Goal: Obtain resource: Download file/media

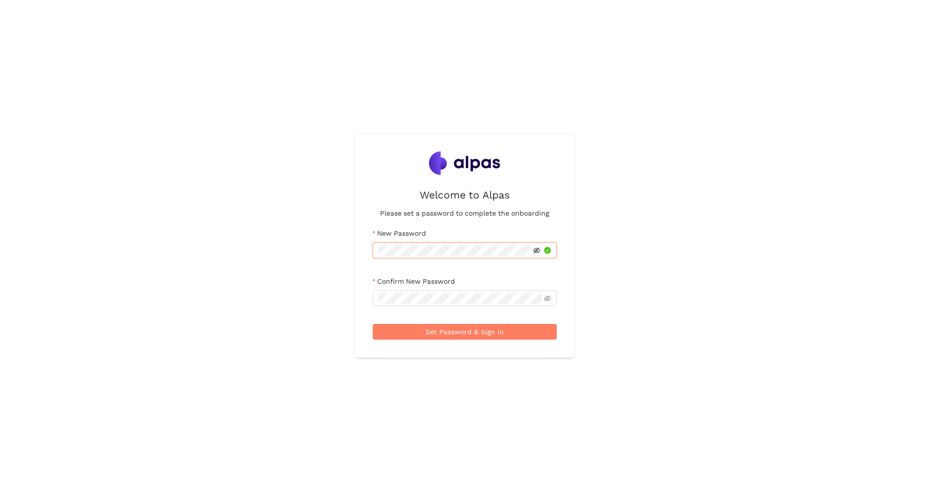
click at [536, 251] on icon "eye-invisible" at bounding box center [536, 250] width 7 height 7
click at [536, 299] on icon "eye-invisible" at bounding box center [536, 298] width 7 height 6
click at [469, 329] on span "Set Password & Sign In" at bounding box center [465, 331] width 78 height 11
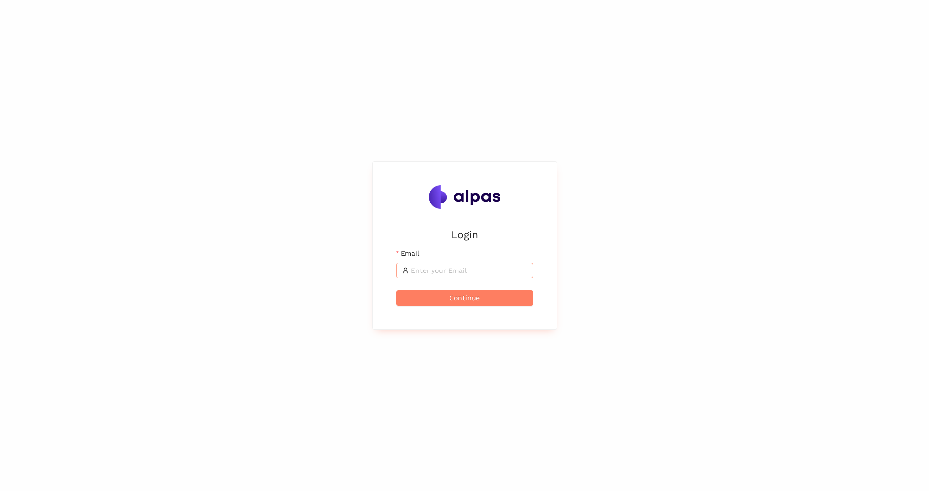
click at [455, 272] on input "Email" at bounding box center [469, 270] width 117 height 11
type input "[PERSON_NAME][EMAIL_ADDRESS][PERSON_NAME][DOMAIN_NAME]"
click at [450, 300] on span "Continue" at bounding box center [464, 297] width 31 height 11
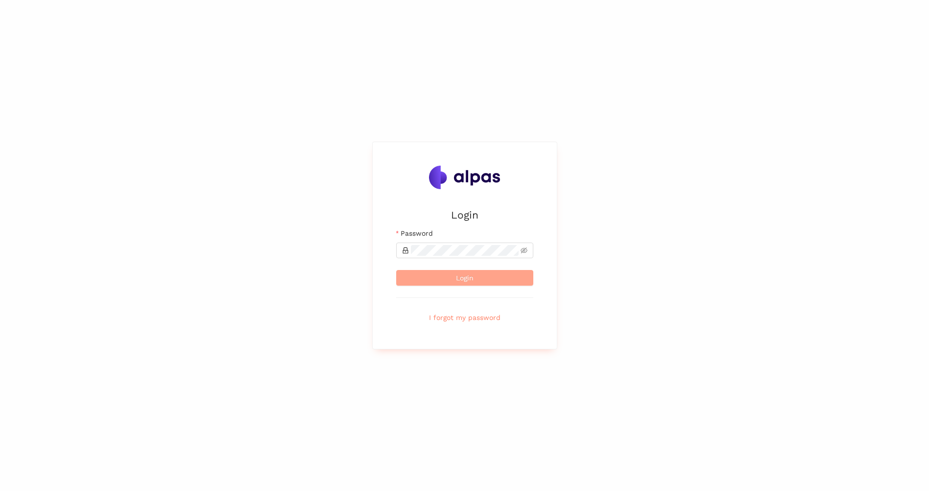
click at [476, 276] on button "Login" at bounding box center [464, 278] width 137 height 16
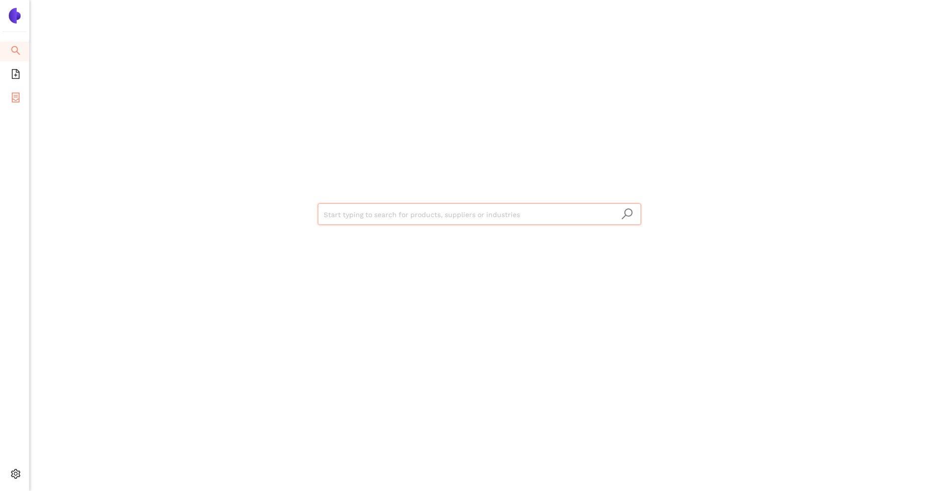
click at [8, 99] on li "eSourcing Projects" at bounding box center [14, 99] width 29 height 20
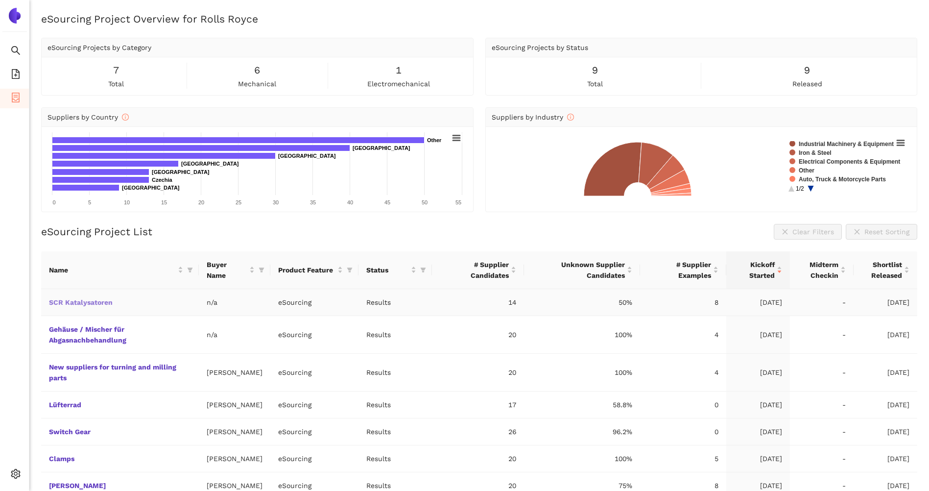
click at [0, 0] on link "SCR Katalysatoren" at bounding box center [0, 0] width 0 height 0
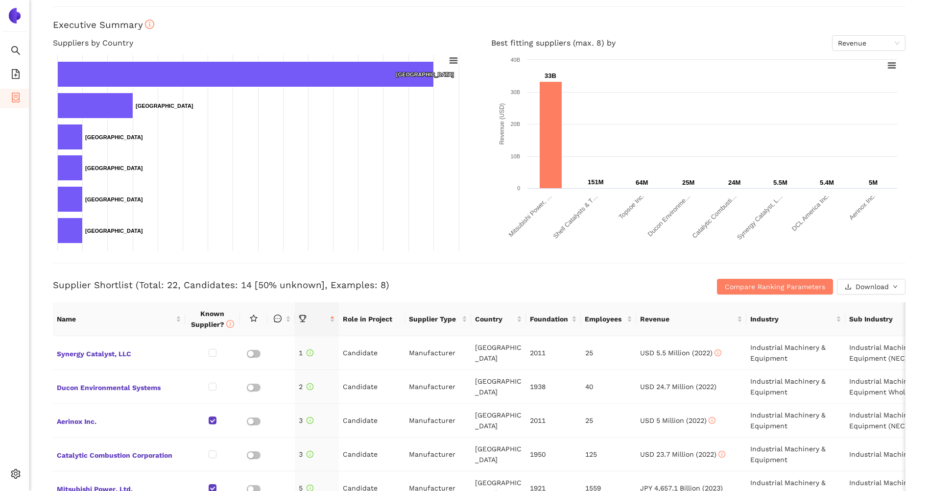
scroll to position [196, 0]
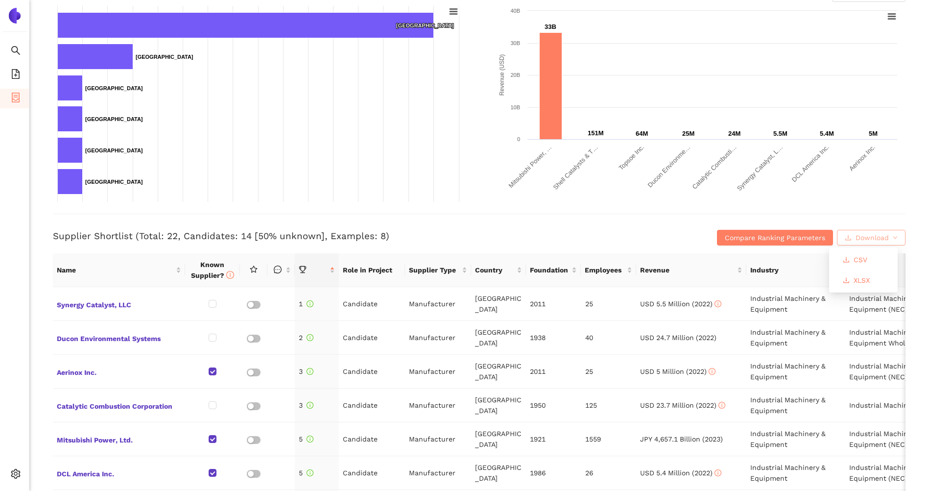
click at [866, 233] on span "Download" at bounding box center [872, 237] width 33 height 11
click at [860, 280] on span "XLSX" at bounding box center [862, 280] width 16 height 11
